Goal: Task Accomplishment & Management: Use online tool/utility

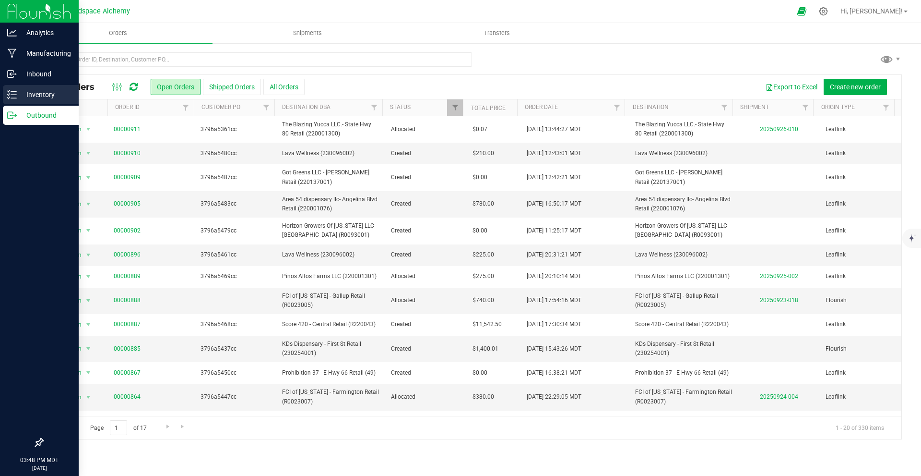
click at [5, 91] on div "Inventory" at bounding box center [41, 94] width 76 height 19
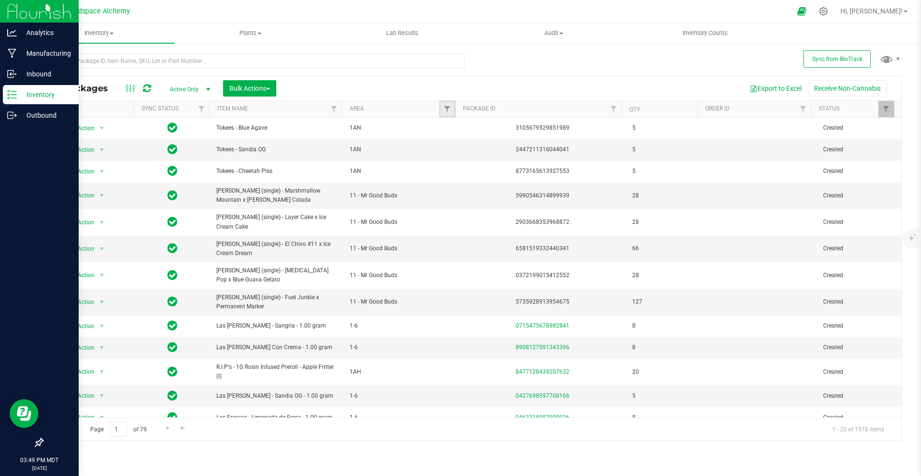
click at [452, 105] on link "Filter" at bounding box center [448, 109] width 16 height 16
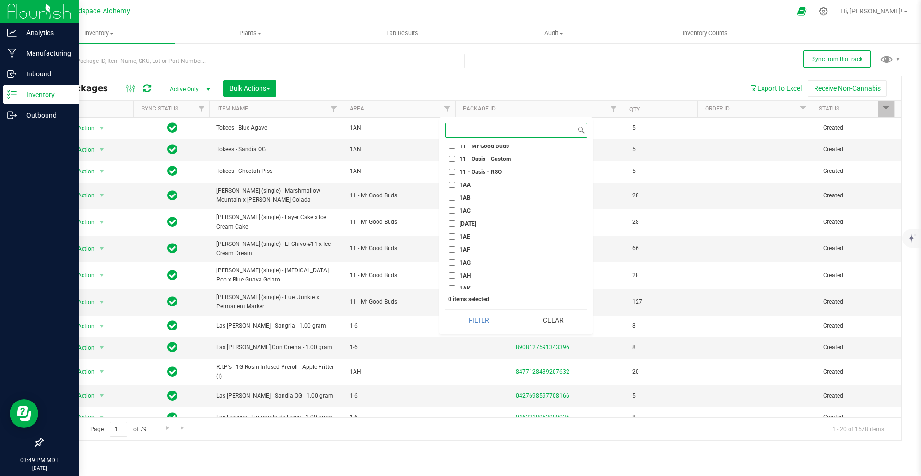
scroll to position [480, 0]
click at [452, 276] on input "1AN" at bounding box center [452, 279] width 6 height 6
checkbox input "true"
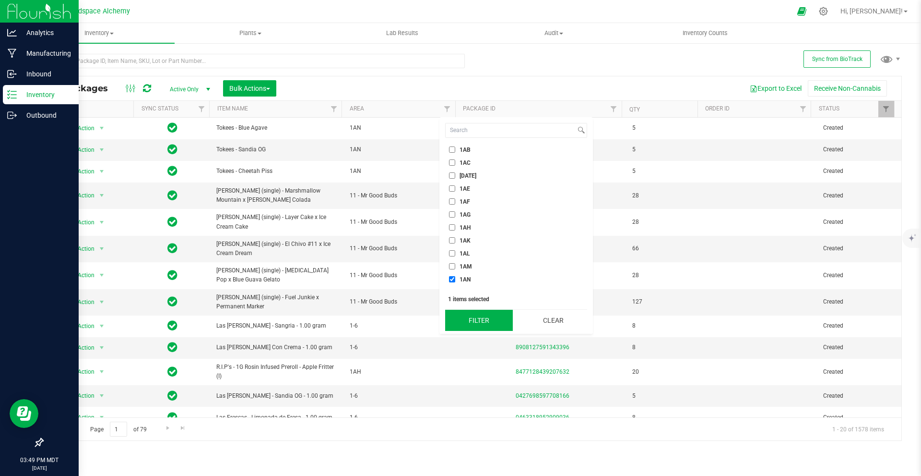
click at [478, 324] on button "Filter" at bounding box center [479, 319] width 68 height 21
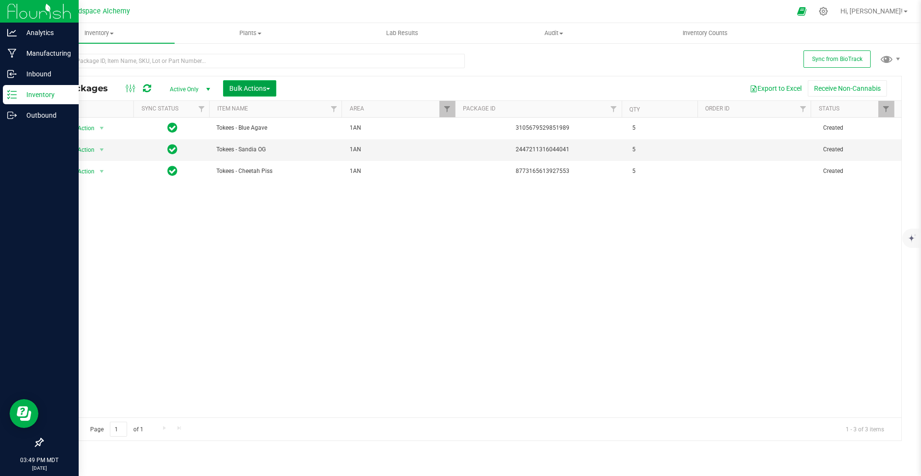
click at [254, 91] on span "Bulk Actions" at bounding box center [249, 88] width 41 height 8
click at [274, 133] on div "Add to outbound order" at bounding box center [268, 128] width 78 height 15
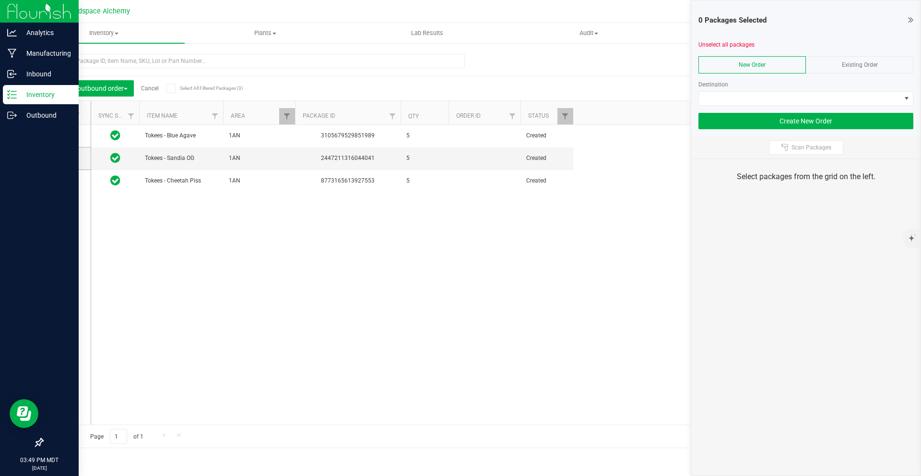
click at [845, 60] on div "Existing Order" at bounding box center [859, 64] width 107 height 17
click at [166, 88] on div "Add to outbound order Cancel Select All Filtered Packages (3)" at bounding box center [139, 88] width 178 height 16
click at [169, 88] on icon at bounding box center [170, 88] width 6 height 0
click at [0, 0] on input "Select All Filtered Packages (3)" at bounding box center [0, 0] width 0 height 0
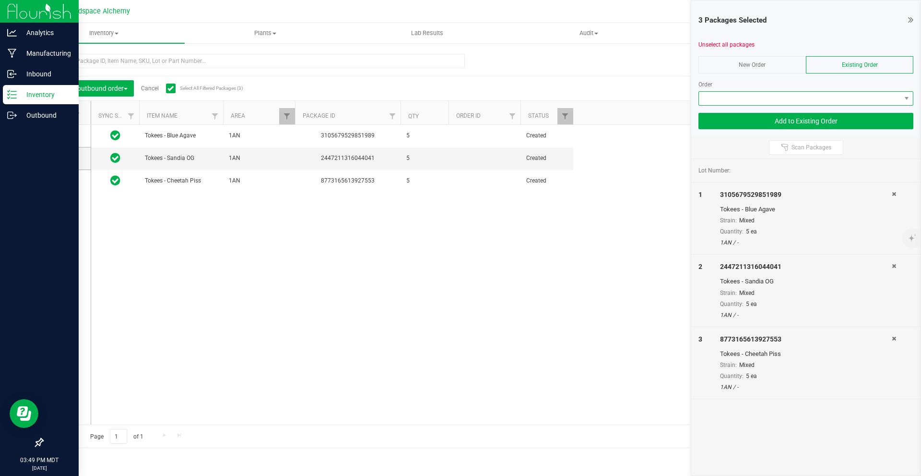
click at [792, 101] on span at bounding box center [800, 98] width 202 height 13
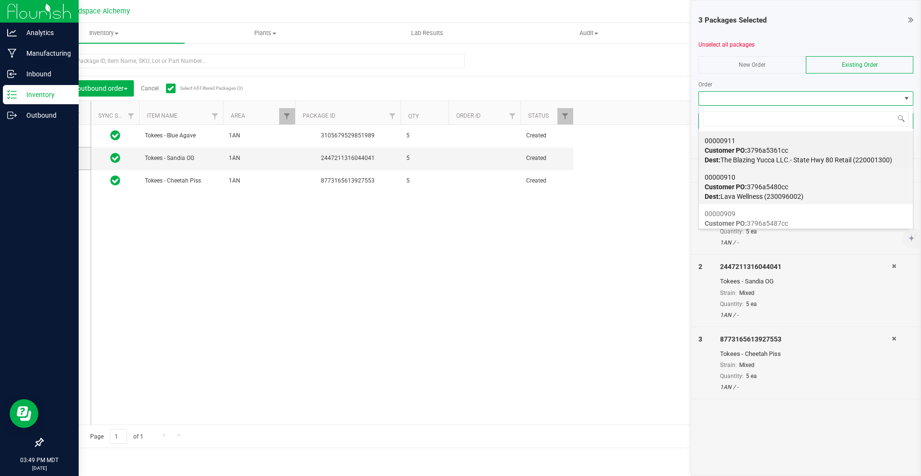
scroll to position [48, 0]
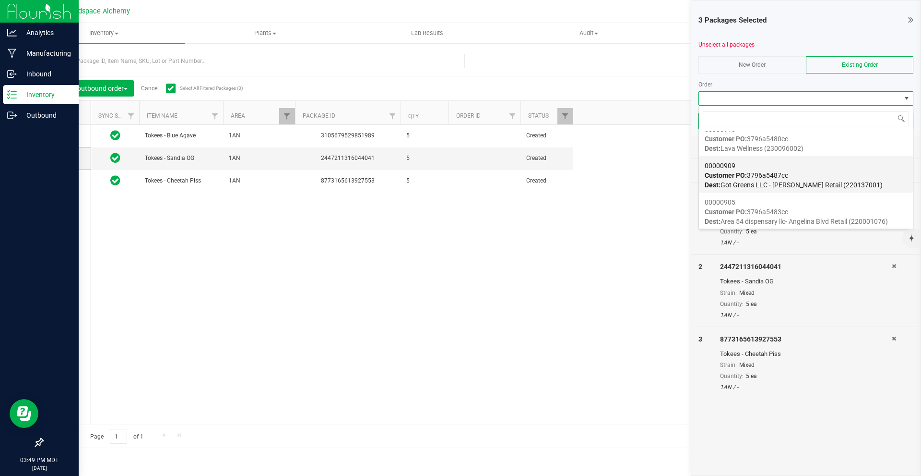
click at [822, 180] on div "00000909 Customer PO: 3796a5487cc Dest: Got Greens LLC - [PERSON_NAME] Retail (…" at bounding box center [806, 175] width 202 height 36
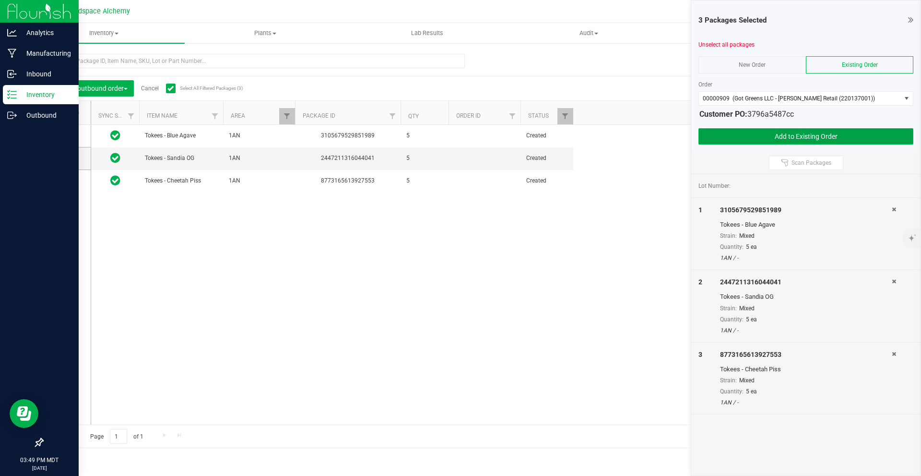
click at [821, 137] on button "Add to Existing Order" at bounding box center [806, 136] width 215 height 16
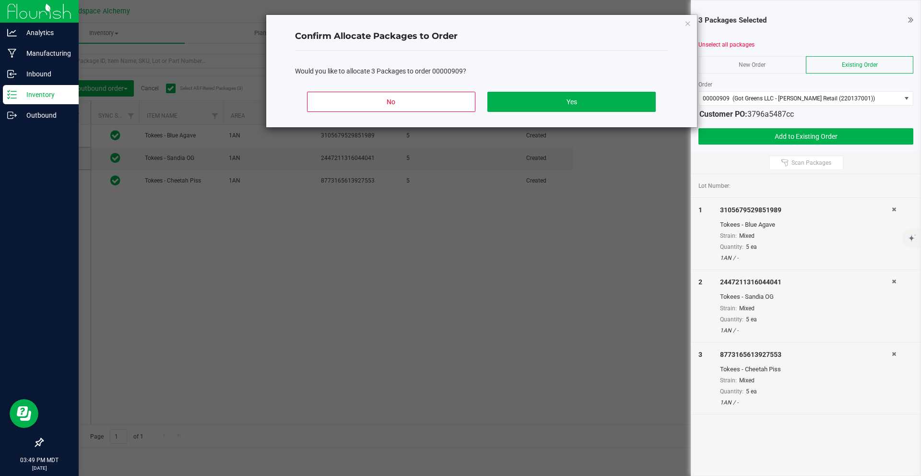
click at [558, 84] on div "No Yes" at bounding box center [481, 105] width 373 height 43
click at [566, 97] on button "Yes" at bounding box center [572, 102] width 168 height 20
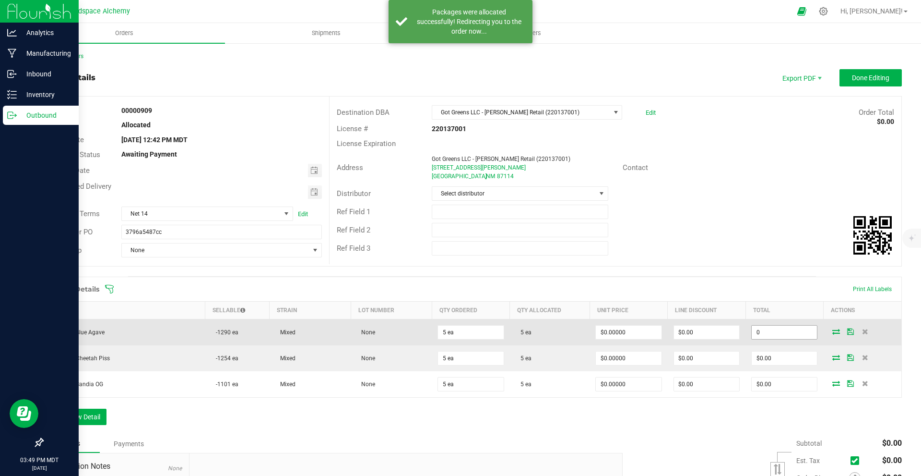
click at [770, 335] on input "0" at bounding box center [784, 331] width 65 height 13
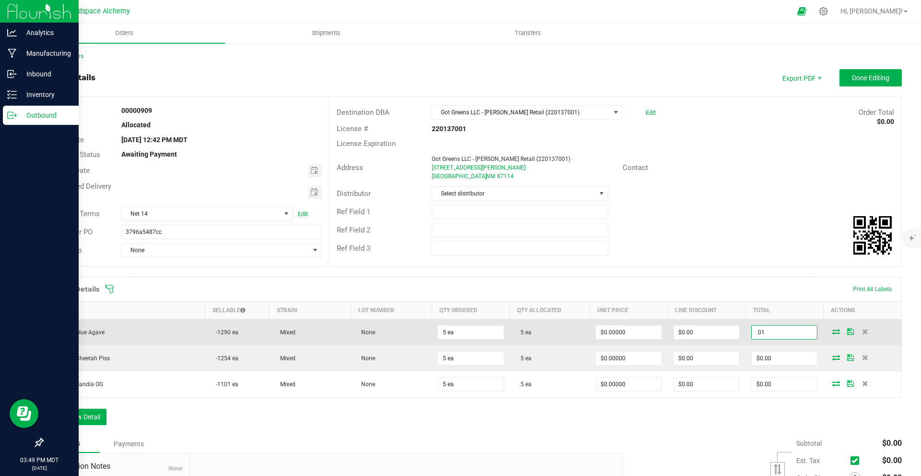
type input ".01"
type input "$0.00200"
type input "$0.01"
type input "5 ea"
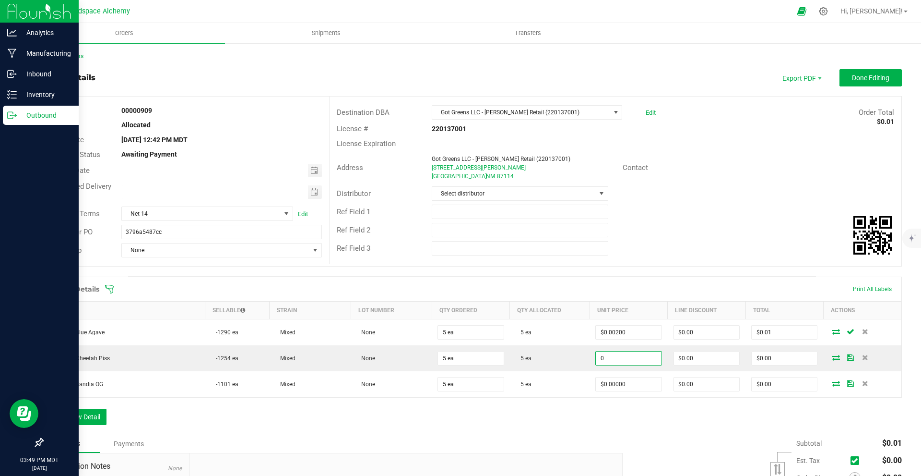
type input "$0.00000"
type input "$0.00"
type input ".01"
type input "$0.00200"
type input "$0.01"
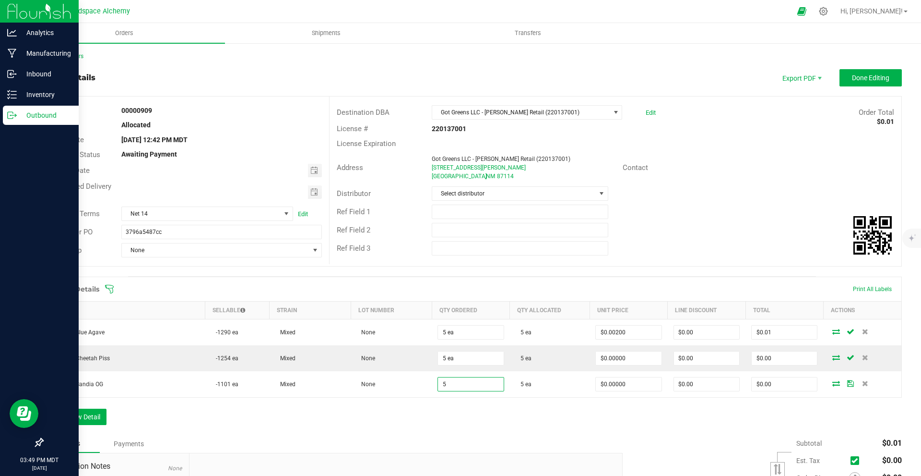
type input "5 ea"
type input "$0.00000"
type input "$0.00"
type input ".01"
type input "$0.00200"
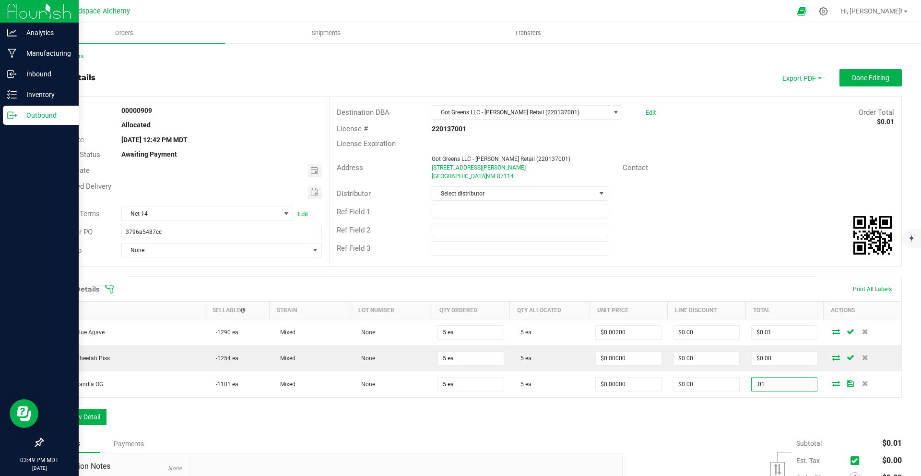
type input "$0.01"
click at [714, 424] on div "Order Details Print All Labels Item Sellable Strain Lot Number Qty Ordered Qty …" at bounding box center [472, 355] width 860 height 158
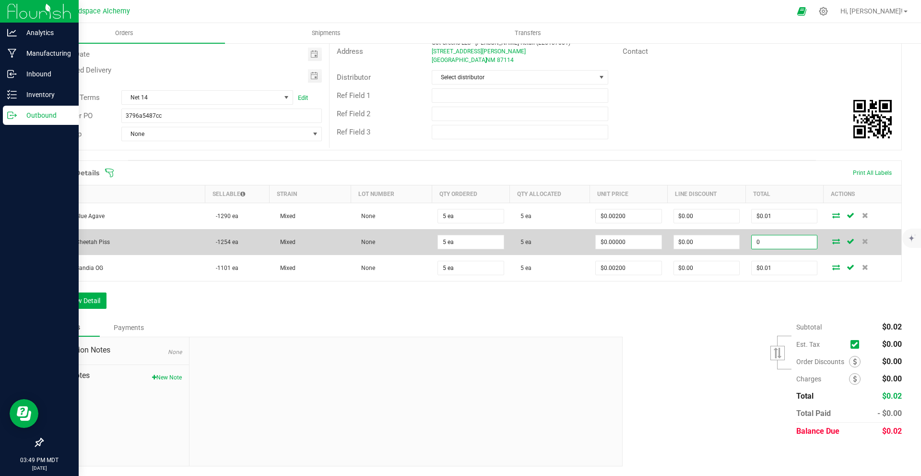
click at [774, 242] on input "0" at bounding box center [784, 241] width 65 height 13
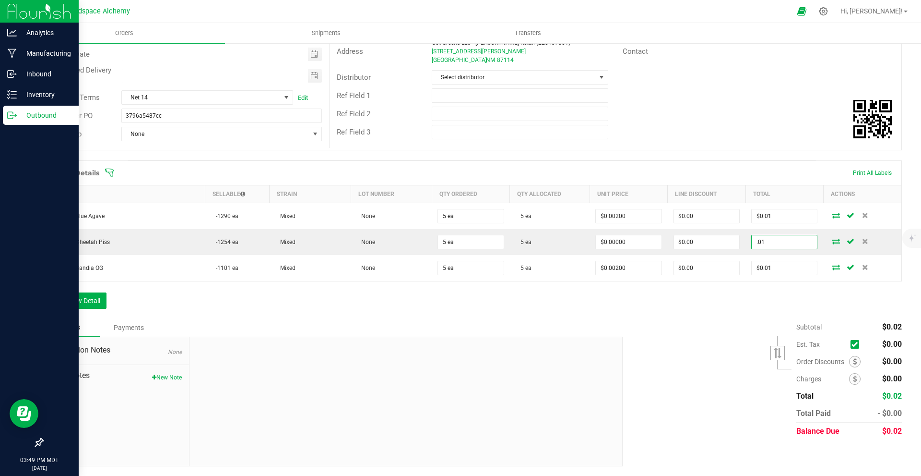
type input ".01"
type input "$0.00200"
type input "$0.01"
click at [744, 344] on div "Subtotal $0.02 Est. Tax" at bounding box center [759, 378] width 286 height 121
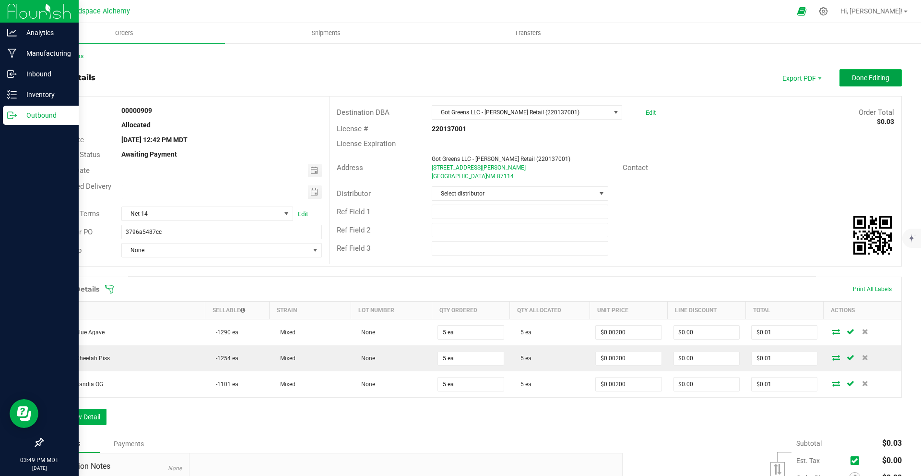
click at [853, 79] on span "Done Editing" at bounding box center [870, 78] width 37 height 8
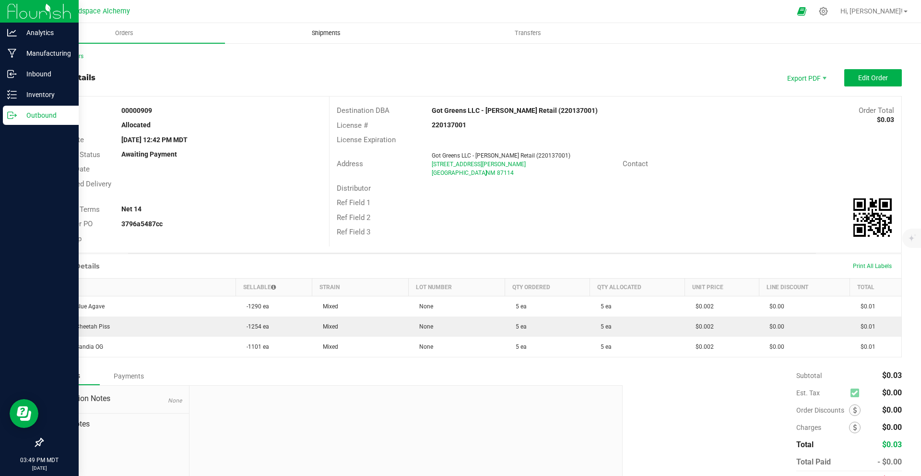
click at [340, 40] on uib-tab-heading "Shipments" at bounding box center [326, 33] width 201 height 19
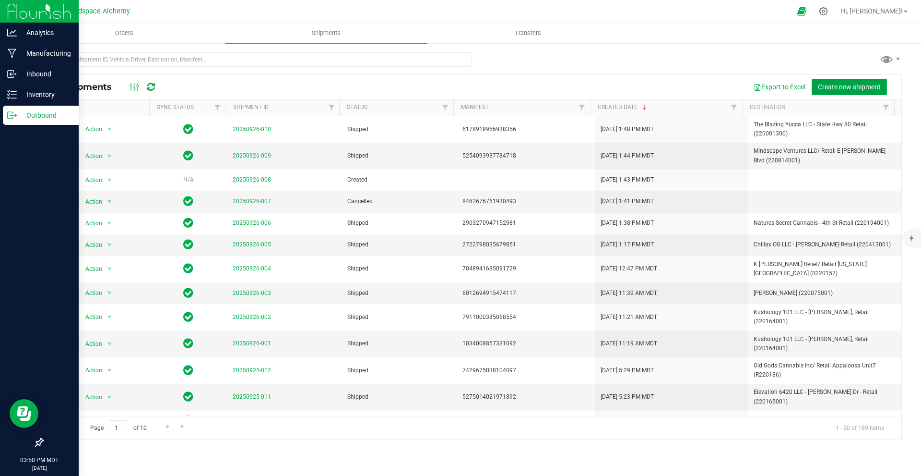
click at [844, 83] on span "Create new shipment" at bounding box center [849, 87] width 63 height 8
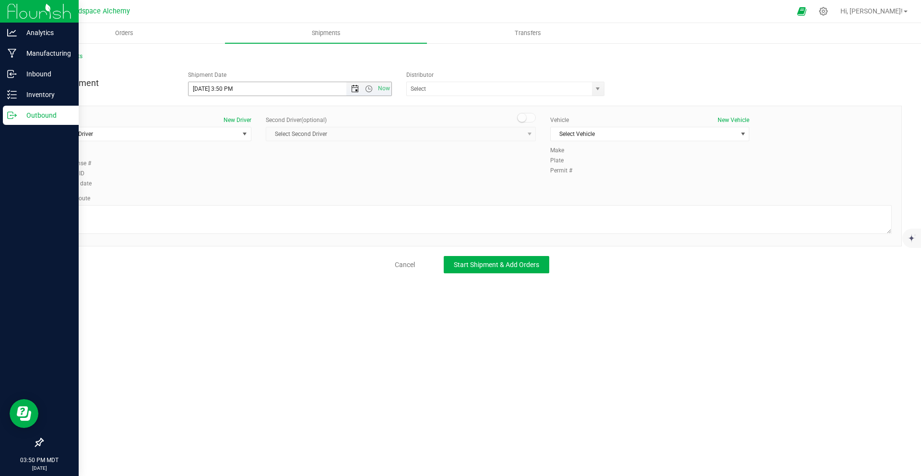
click at [354, 90] on span "Open the date view" at bounding box center [355, 89] width 8 height 8
click at [223, 204] on link "30" at bounding box center [225, 201] width 14 height 15
type input "[DATE] 3:50 PM"
click at [463, 92] on input "text" at bounding box center [496, 88] width 179 height 13
click at [448, 103] on li "Headspace Alchemy (230021002)" at bounding box center [505, 105] width 197 height 14
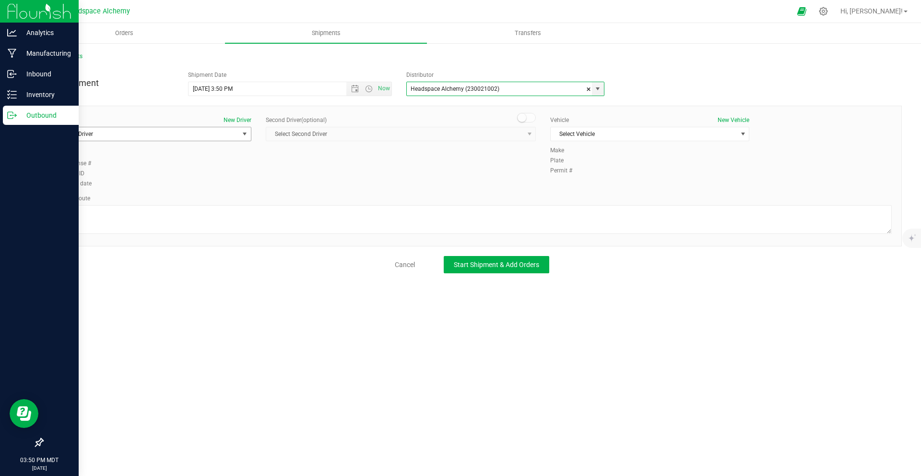
type input "Headspace Alchemy (230021002)"
click at [150, 136] on span "Select Driver" at bounding box center [146, 133] width 186 height 13
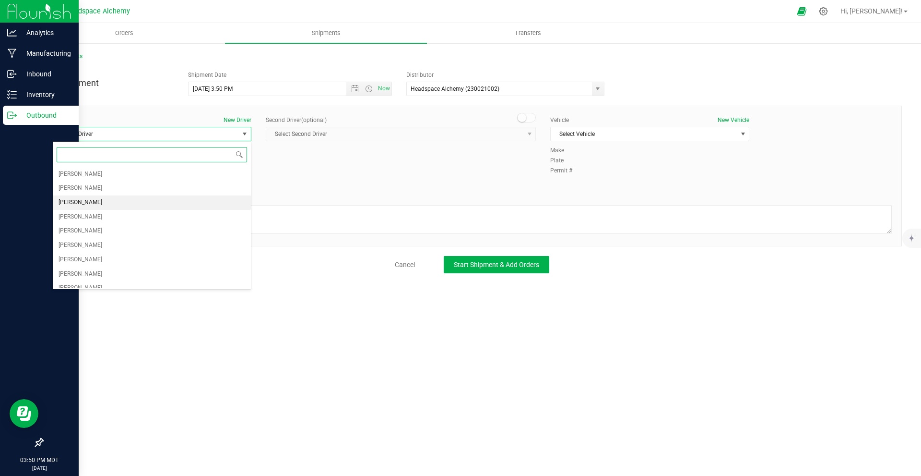
click at [84, 208] on span "[PERSON_NAME]" at bounding box center [81, 202] width 44 height 12
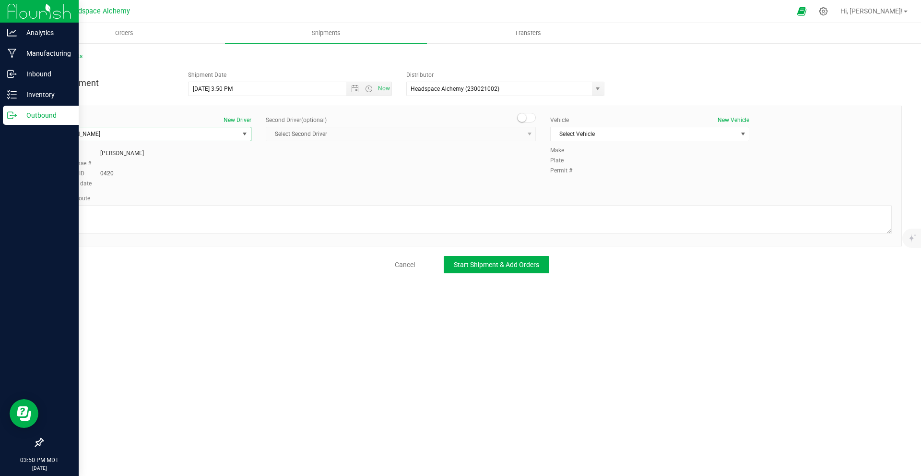
click at [91, 133] on span "[PERSON_NAME]" at bounding box center [146, 133] width 186 height 13
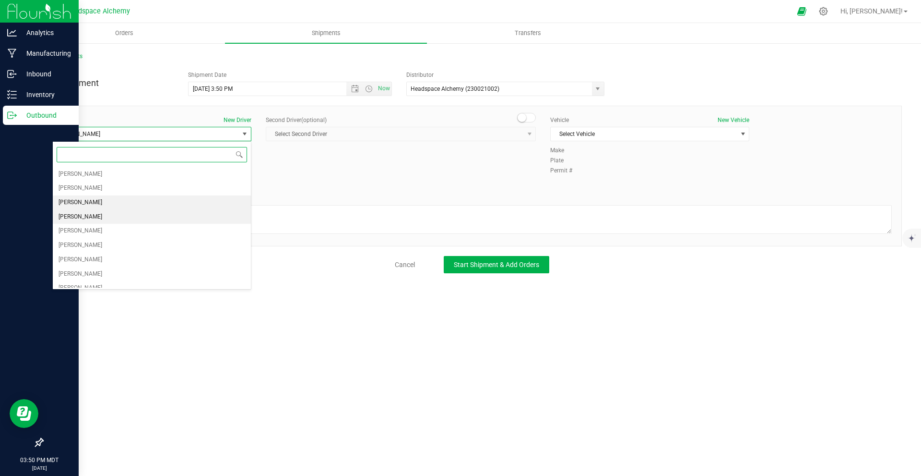
click at [87, 215] on span "[PERSON_NAME]" at bounding box center [81, 217] width 44 height 12
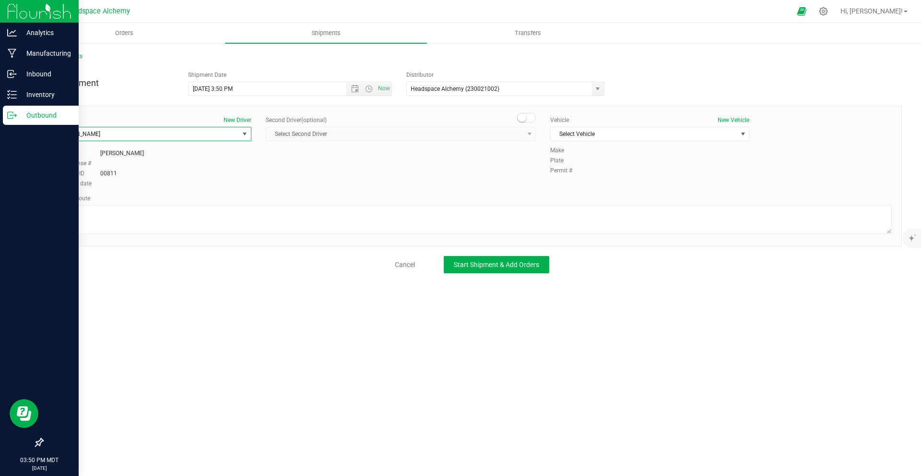
click at [522, 113] on div "Driver New Driver [PERSON_NAME] Select Driver [PERSON_NAME] [PERSON_NAME] [PERS…" at bounding box center [472, 176] width 860 height 141
click at [522, 113] on small at bounding box center [522, 117] width 9 height 9
click at [503, 133] on span "Select Second Driver" at bounding box center [394, 133] width 257 height 13
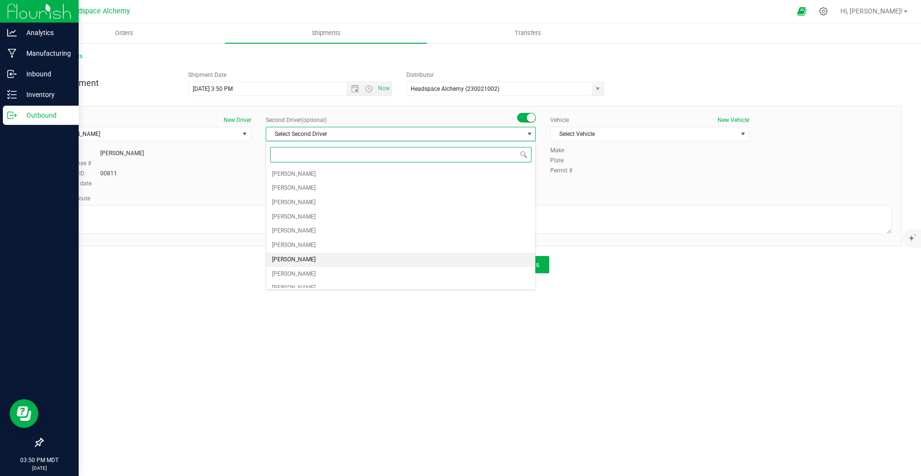
click at [305, 257] on li "[PERSON_NAME]" at bounding box center [400, 259] width 269 height 14
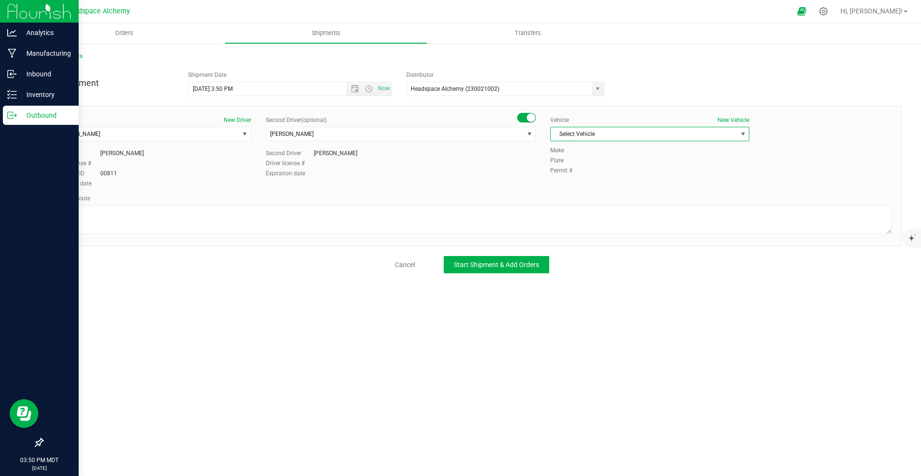
click at [653, 133] on span "Select Vehicle" at bounding box center [644, 133] width 186 height 13
click at [596, 246] on li "Transit" at bounding box center [650, 250] width 198 height 14
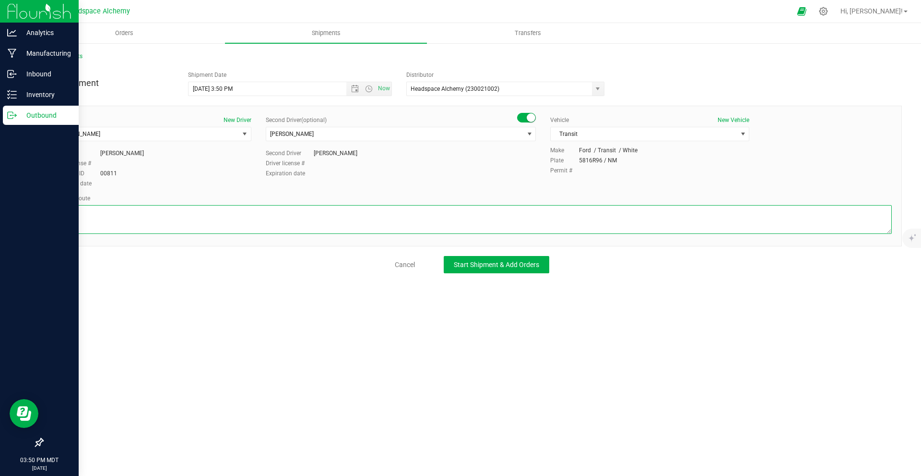
paste textarea "[STREET_ADDRESS]  Get on I-25 N from W [PERSON_NAME][GEOGRAPHIC_DATA] 9 min (2…"
type textarea "[STREET_ADDRESS]  Get on I-25 N from W [PERSON_NAME][GEOGRAPHIC_DATA] 9 min (2…"
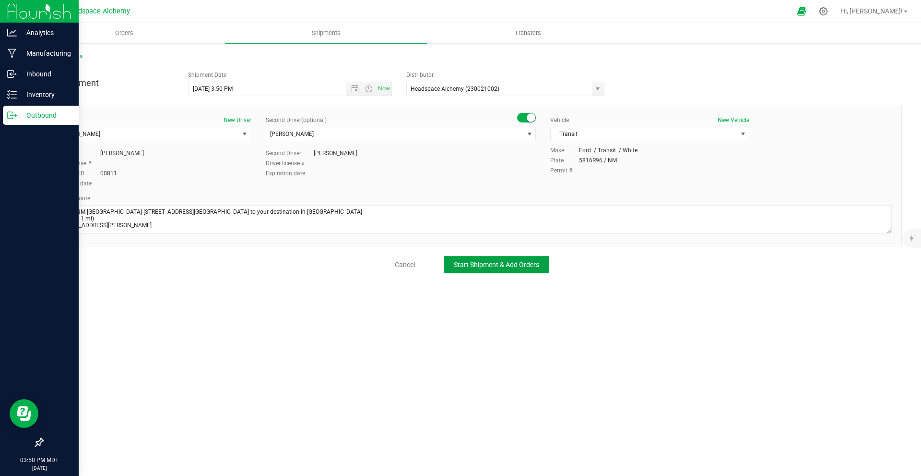
click at [496, 272] on button "Start Shipment & Add Orders" at bounding box center [497, 264] width 106 height 17
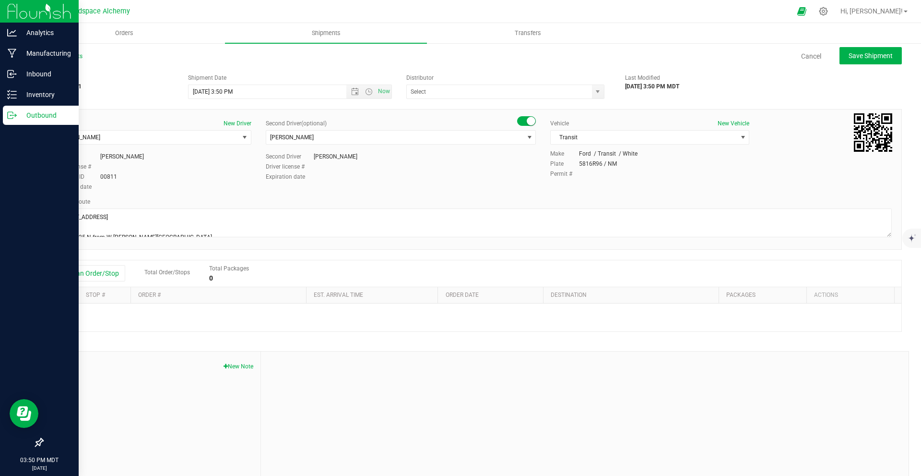
type input "Headspace Alchemy (230021002)"
click at [95, 276] on button "Add an Order/Stop" at bounding box center [87, 273] width 75 height 16
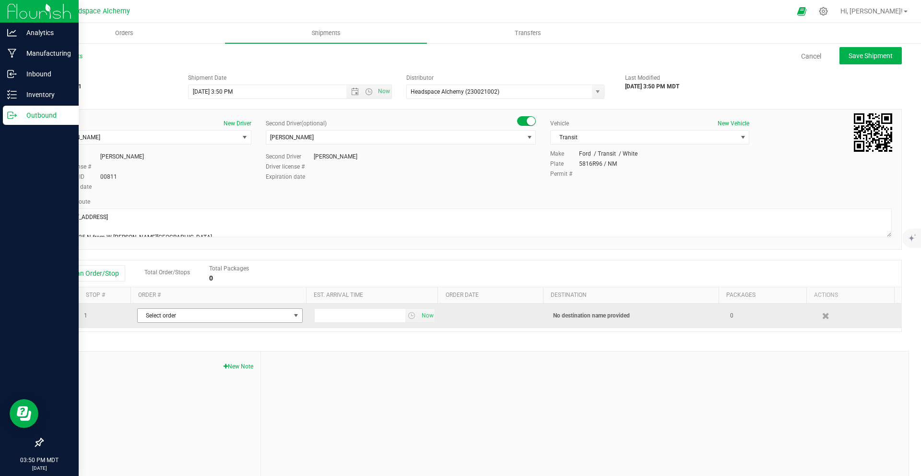
click at [169, 314] on span "Select order" at bounding box center [214, 315] width 153 height 13
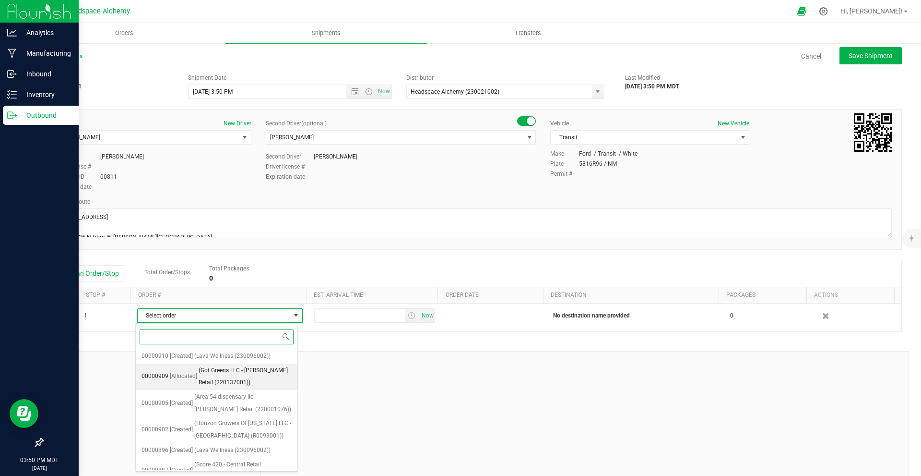
click at [247, 378] on span "(Got Greens LLC - [PERSON_NAME] Retail (220137001))" at bounding box center [245, 376] width 93 height 24
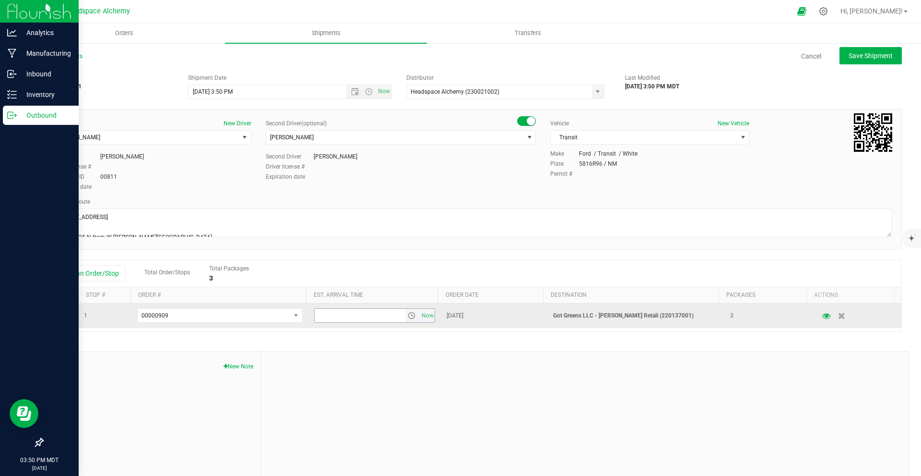
click at [408, 314] on span "select" at bounding box center [412, 315] width 8 height 8
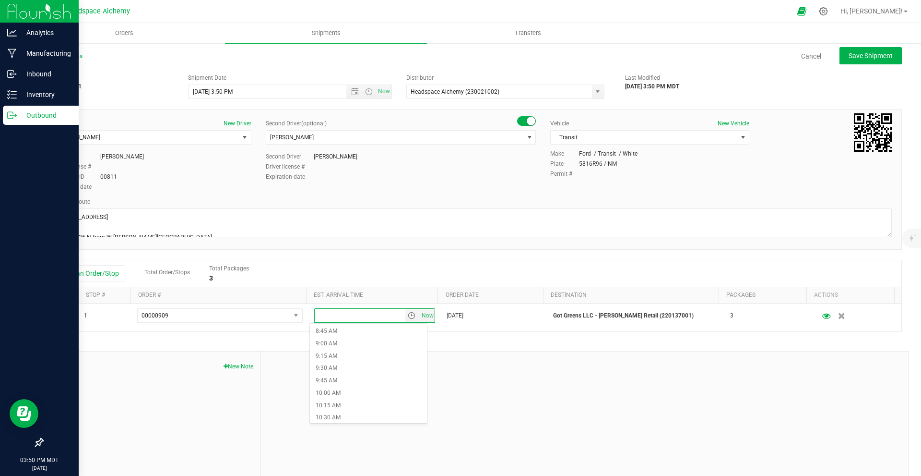
scroll to position [672, 0]
click at [346, 392] on li "2:45 PM" at bounding box center [368, 387] width 117 height 12
click at [855, 59] on span "Save Shipment" at bounding box center [871, 56] width 44 height 8
type input "[DATE] 9:50 PM"
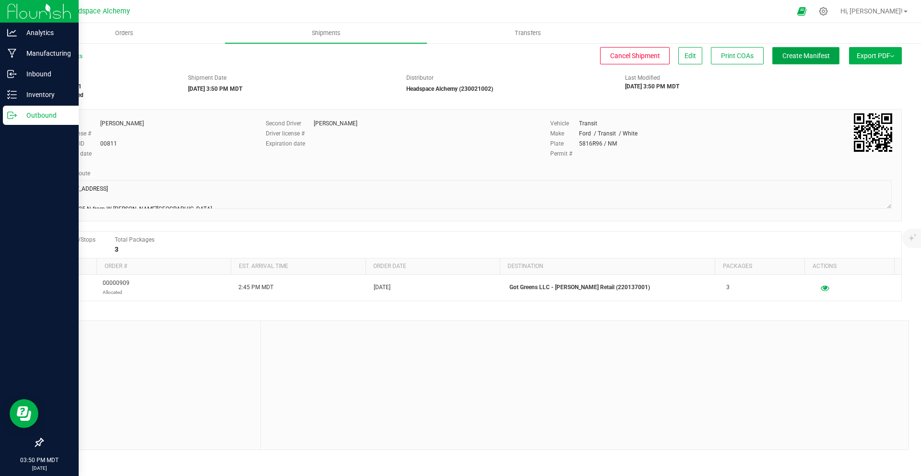
click at [822, 58] on span "Create Manifest" at bounding box center [807, 56] width 48 height 8
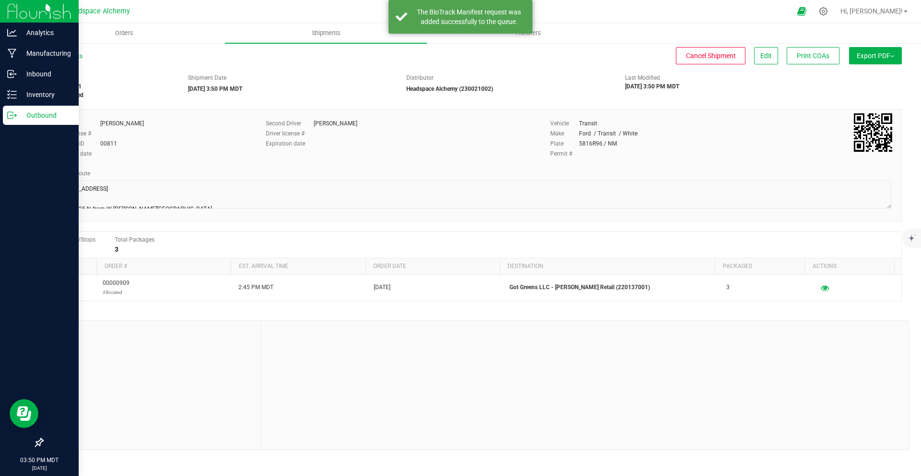
click at [860, 59] on span "Export PDF" at bounding box center [875, 56] width 37 height 8
click at [855, 78] on span "Manifest by Package ID" at bounding box center [861, 76] width 61 height 7
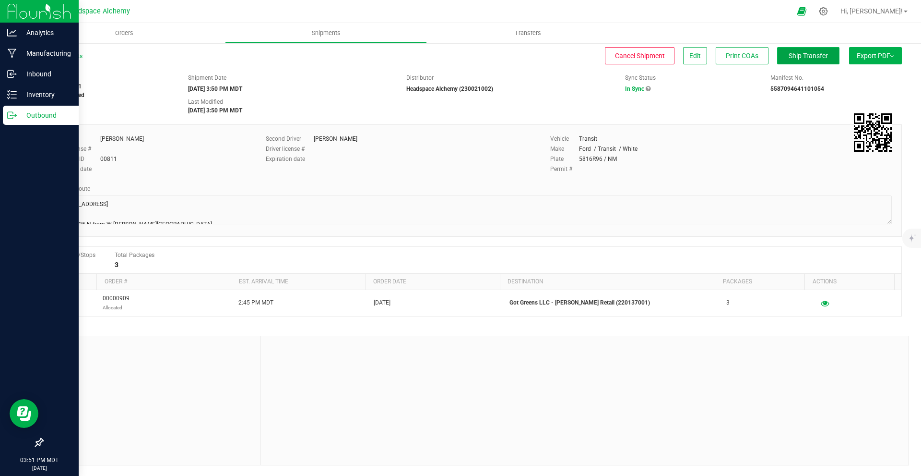
click at [783, 53] on button "Ship Transfer" at bounding box center [808, 55] width 62 height 17
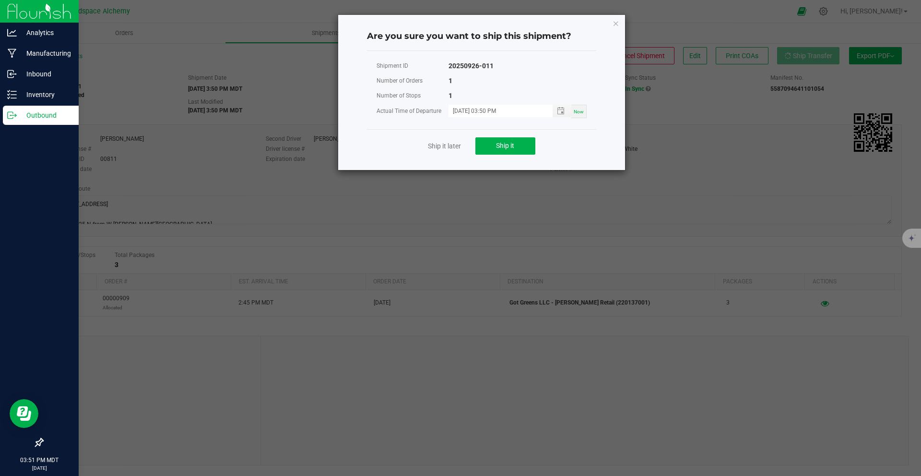
click at [535, 141] on div "Ship it later Ship it" at bounding box center [481, 145] width 229 height 33
click at [534, 142] on button "Ship it" at bounding box center [506, 145] width 60 height 17
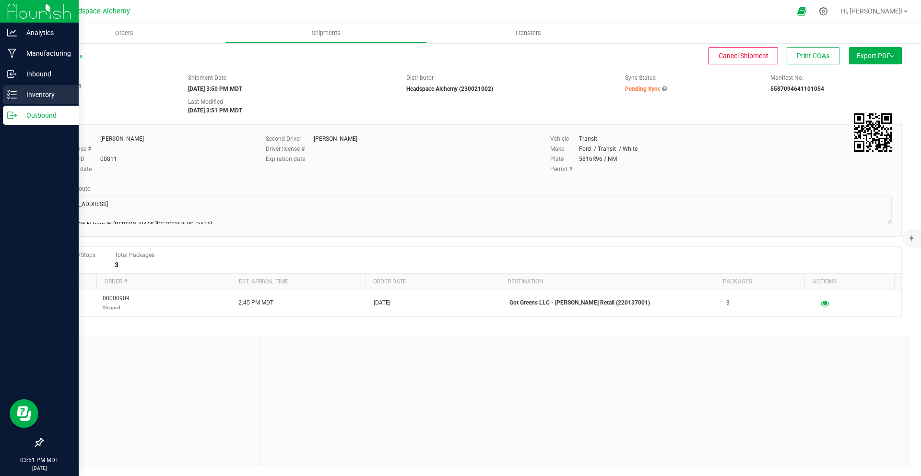
click at [20, 92] on p "Inventory" at bounding box center [46, 95] width 58 height 12
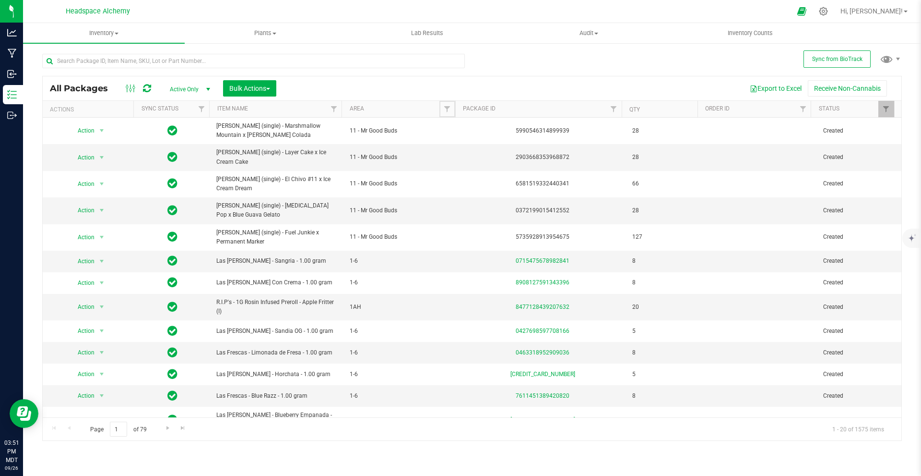
click at [447, 109] on span "Filter" at bounding box center [447, 109] width 8 height 8
